Goal: Task Accomplishment & Management: Complete application form

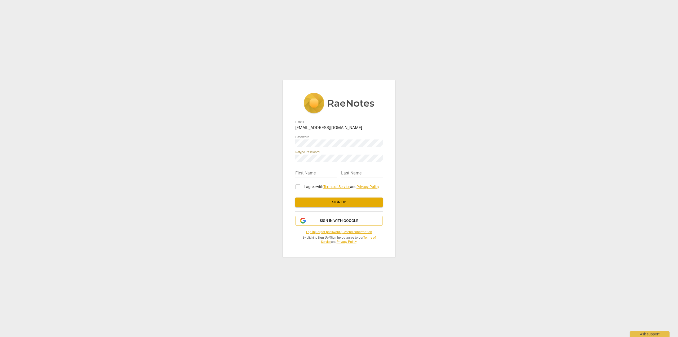
click at [309, 168] on div "First Name" at bounding box center [316, 171] width 42 height 12
click at [309, 171] on input "text" at bounding box center [316, 173] width 42 height 8
type input "Nital"
type input "[PERSON_NAME]"
click at [300, 186] on input "I agree with Terms of Service and Privacy Policy" at bounding box center [298, 186] width 13 height 13
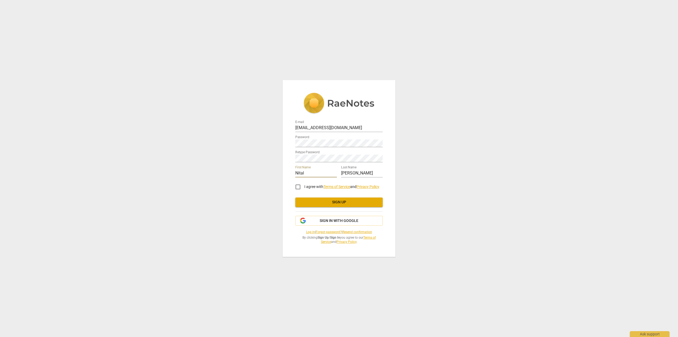
checkbox input "true"
click at [323, 204] on span "Sign up" at bounding box center [338, 201] width 79 height 5
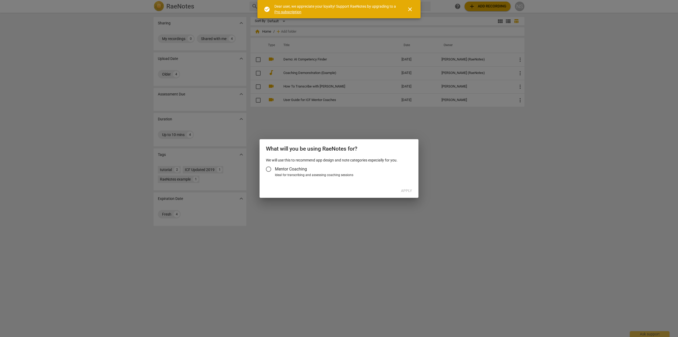
click at [410, 10] on span "close" at bounding box center [410, 9] width 6 height 6
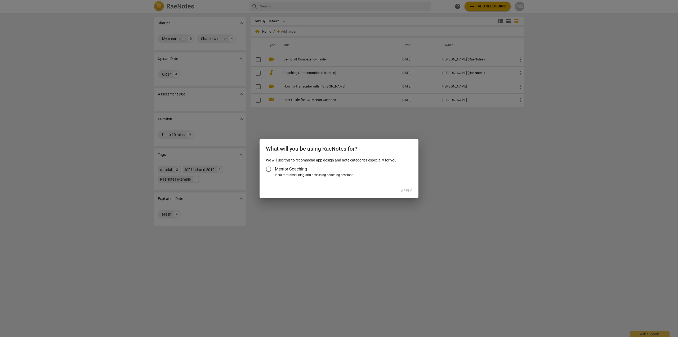
click at [269, 170] on input "Mentor Coaching" at bounding box center [268, 169] width 13 height 13
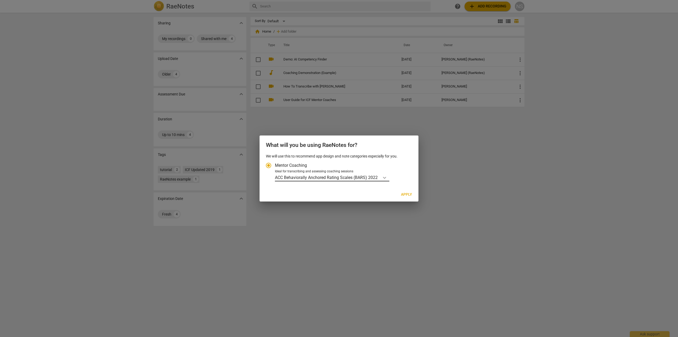
click at [384, 177] on icon "Account type" at bounding box center [384, 177] width 5 height 5
click at [0, 0] on input "Ideal for transcribing and assessing coaching sessions ACC Behaviorally Anchore…" at bounding box center [0, 0] width 0 height 0
click at [411, 168] on div "Mentor Coaching Ideal for transcribing and assessing coaching sessions ACC Beha…" at bounding box center [339, 170] width 146 height 23
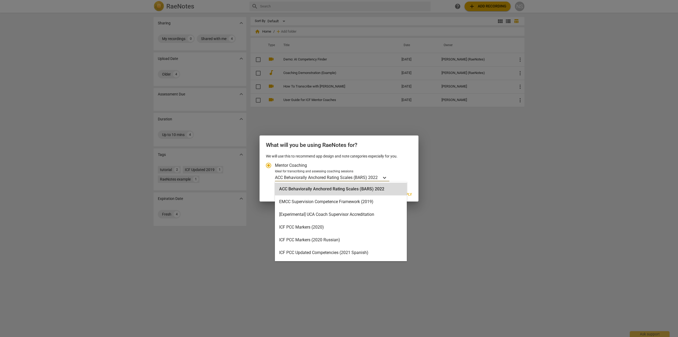
click at [381, 180] on div "Account type" at bounding box center [385, 177] width 10 height 8
click at [0, 0] on input "Ideal for transcribing and assessing coaching sessions 19 results available. Us…" at bounding box center [0, 0] width 0 height 0
click at [370, 192] on div "ACC Behaviorally Anchored Rating Scales (BARS) 2022" at bounding box center [341, 188] width 132 height 13
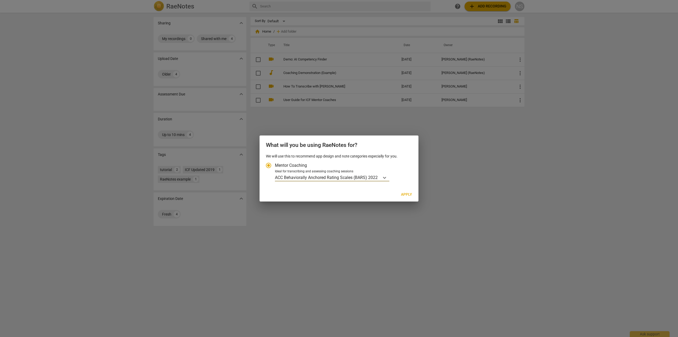
click at [407, 194] on span "Apply" at bounding box center [406, 194] width 11 height 5
radio input "false"
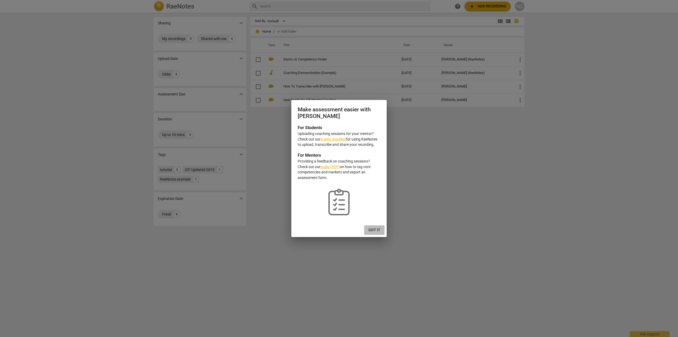
click at [377, 229] on span "Got it" at bounding box center [374, 229] width 12 height 5
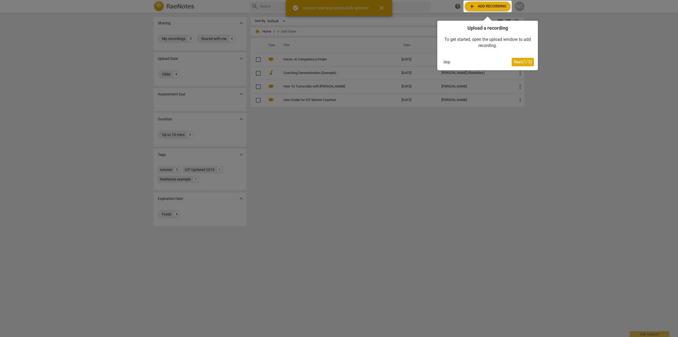
click at [447, 63] on button "Skip" at bounding box center [446, 62] width 11 height 8
